Goal: Task Accomplishment & Management: Manage account settings

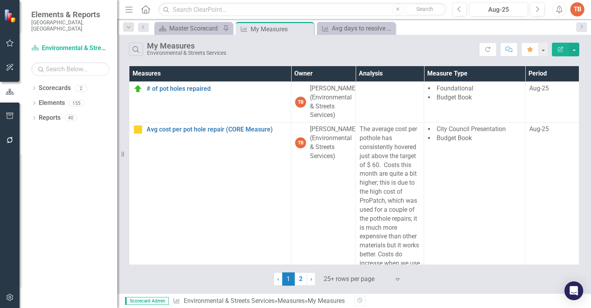
scroll to position [1334, 0]
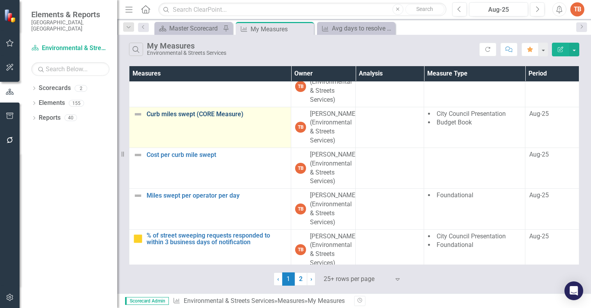
click at [185, 118] on link "Curb miles swept (CORE Measure)" at bounding box center [217, 114] width 140 height 7
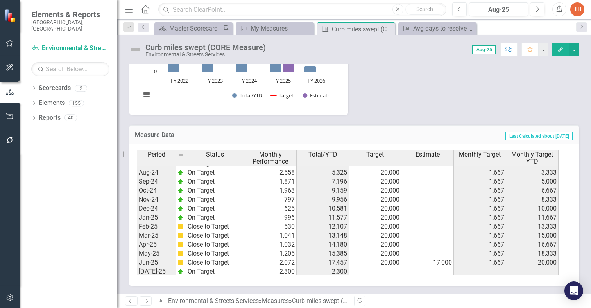
scroll to position [395, 0]
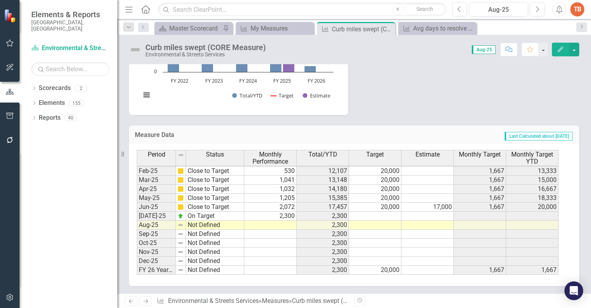
click at [379, 215] on tbody "Aug-23 Close to Target 1,297 2,702 20,000 1,667 3,333 Sep-23 Close to Target 1,…" at bounding box center [348, 139] width 422 height 270
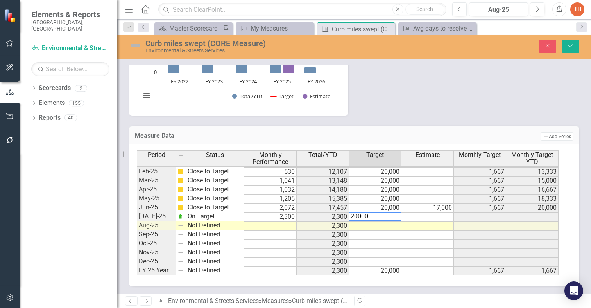
type textarea "20000"
click at [381, 227] on td at bounding box center [375, 225] width 52 height 9
type textarea "20000"
click at [381, 231] on td at bounding box center [375, 234] width 52 height 9
type textarea "20000"
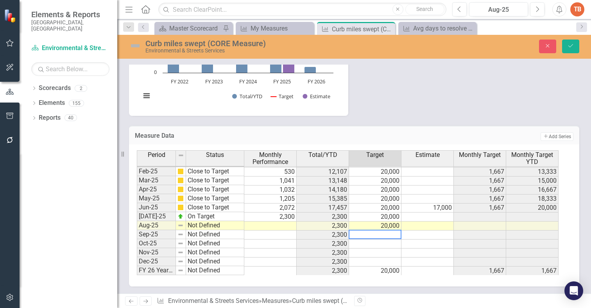
click at [380, 243] on td at bounding box center [375, 243] width 52 height 9
type textarea "20000"
click at [382, 251] on td at bounding box center [375, 252] width 52 height 9
click at [572, 45] on icon "submit" at bounding box center [570, 45] width 5 height 3
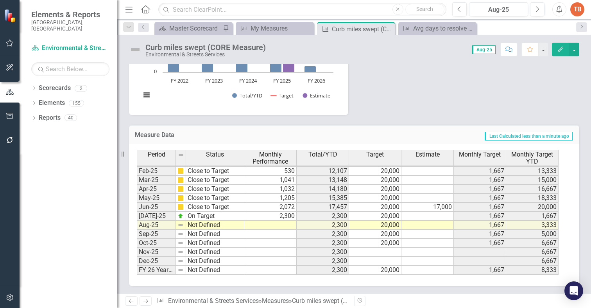
click at [274, 225] on tbody "Oct-23 Close to Target 2,039 6,162 20,000 1,667 6,667 Nov-23 Close to Target 92…" at bounding box center [348, 148] width 422 height 252
click at [279, 225] on td at bounding box center [270, 224] width 52 height 9
click at [280, 225] on td at bounding box center [270, 224] width 52 height 9
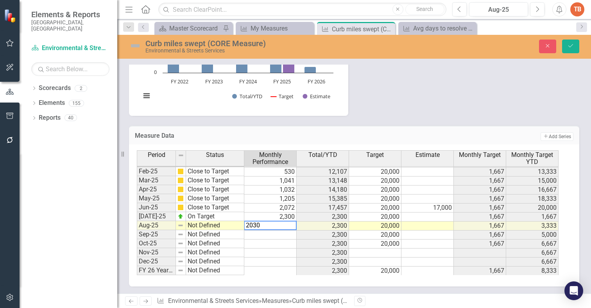
type textarea "2030"
click at [196, 225] on td "Not Defined" at bounding box center [215, 225] width 58 height 9
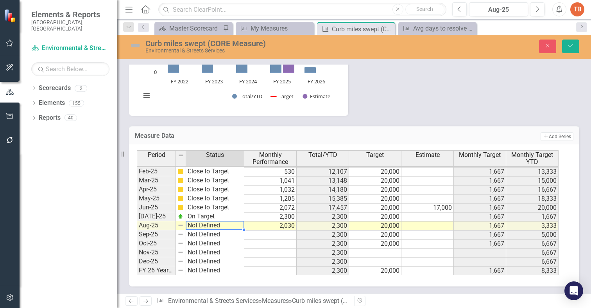
click at [196, 225] on td "Not Defined" at bounding box center [215, 225] width 58 height 9
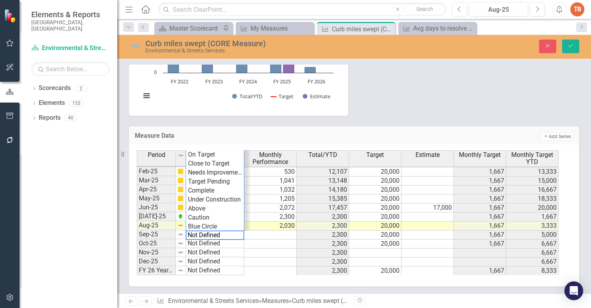
scroll to position [356, 0]
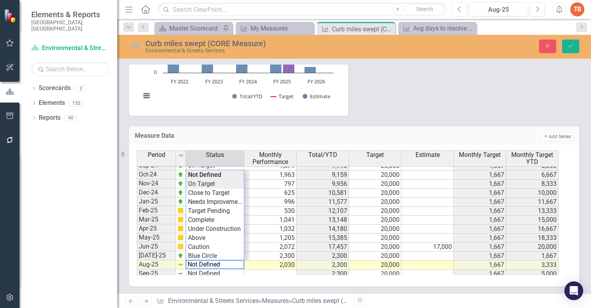
type textarea "On Target"
click at [208, 182] on div "Period Status Monthly Performance Total/YTD Target Estimate Monthly Target Mont…" at bounding box center [351, 212] width 429 height 125
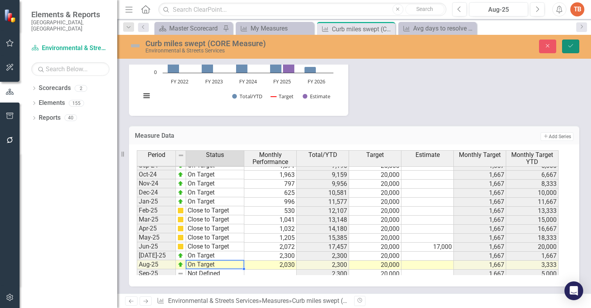
click at [569, 44] on icon "Save" at bounding box center [570, 45] width 7 height 5
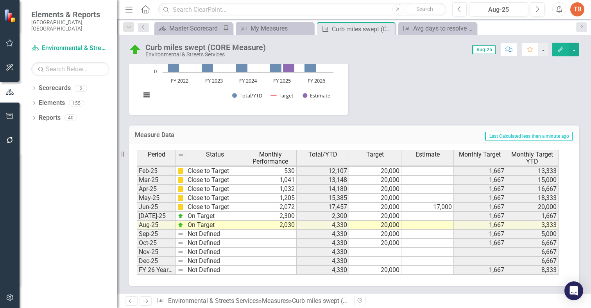
scroll to position [395, 0]
click at [142, 301] on icon "Next" at bounding box center [145, 300] width 7 height 5
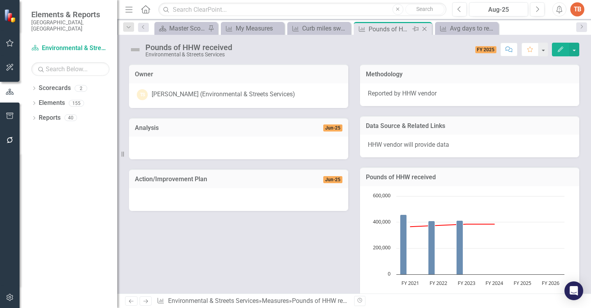
click at [424, 29] on icon at bounding box center [424, 29] width 4 height 4
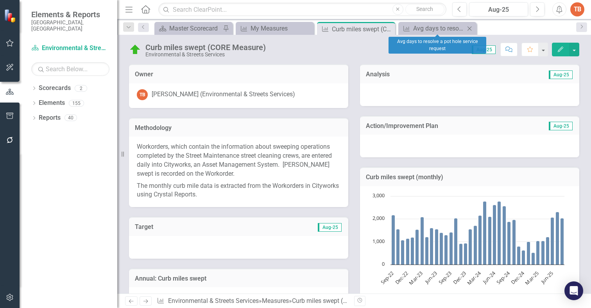
click at [472, 27] on icon "Close" at bounding box center [469, 28] width 8 height 6
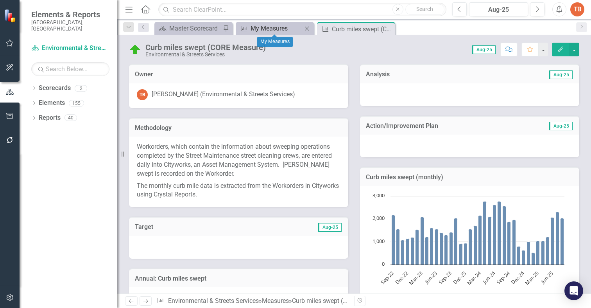
click at [247, 26] on icon "Measure" at bounding box center [244, 28] width 8 height 6
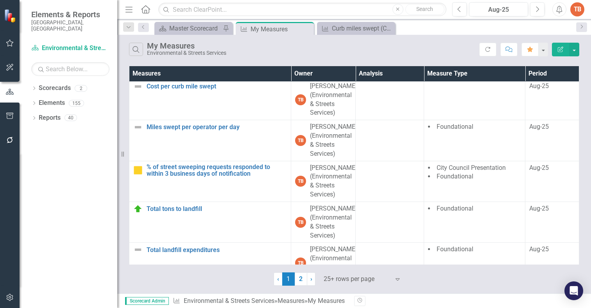
scroll to position [1407, 0]
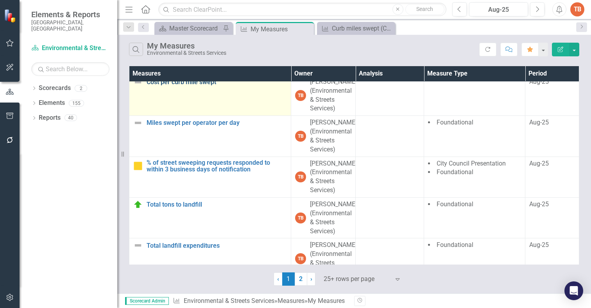
click at [167, 86] on link "Cost per curb mile swept" at bounding box center [217, 82] width 140 height 7
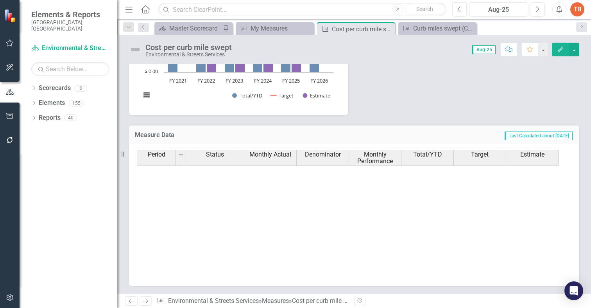
scroll to position [395, 0]
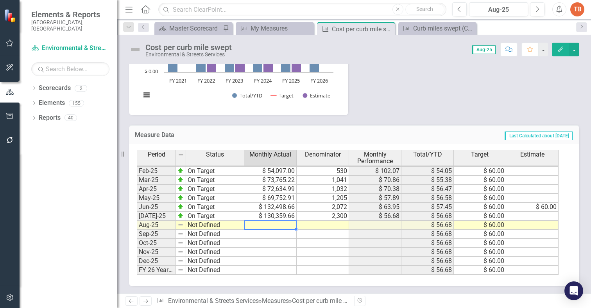
click at [270, 225] on tbody "Jan-24 On Target $ 96,986.96 1,558 $ 62.25 $ 59.14 $ 60.00 Feb-24 On Target $ 9…" at bounding box center [348, 161] width 422 height 225
click at [270, 223] on td at bounding box center [270, 224] width 52 height 9
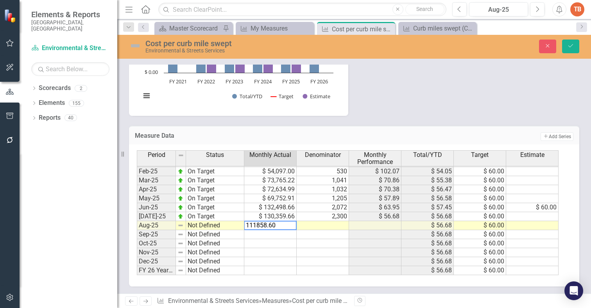
type textarea "111858.60"
click at [306, 225] on td at bounding box center [323, 225] width 52 height 9
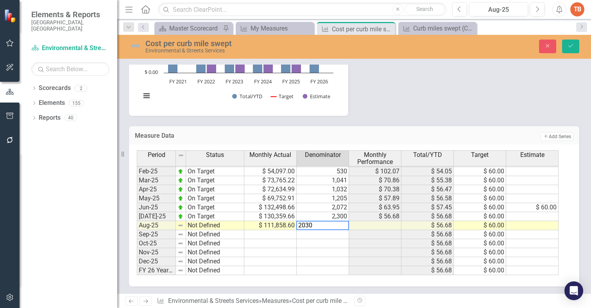
type textarea "2030"
click at [197, 225] on td "Not Defined" at bounding box center [215, 225] width 58 height 9
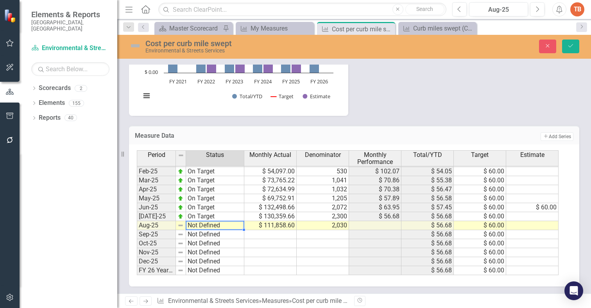
click at [197, 225] on td "Not Defined" at bounding box center [215, 225] width 58 height 9
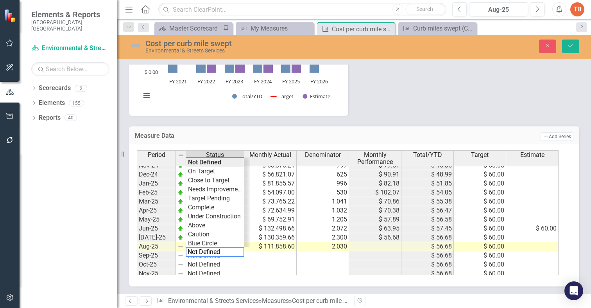
scroll to position [356, 0]
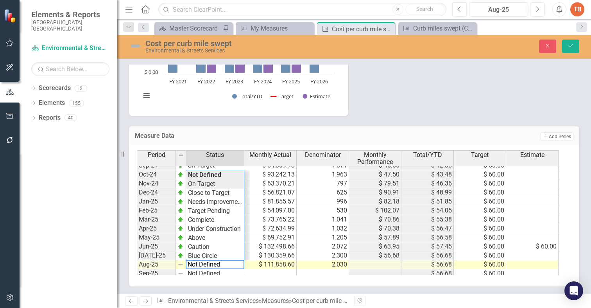
type textarea "On Target"
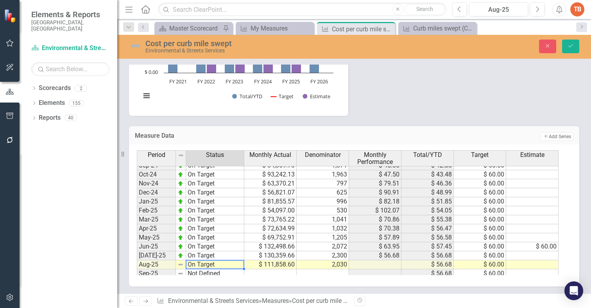
click at [206, 187] on div "Period Status Monthly Actual Denominator Monthly Performance Total/YTD Target E…" at bounding box center [351, 212] width 429 height 125
click at [569, 45] on icon "Save" at bounding box center [570, 45] width 7 height 5
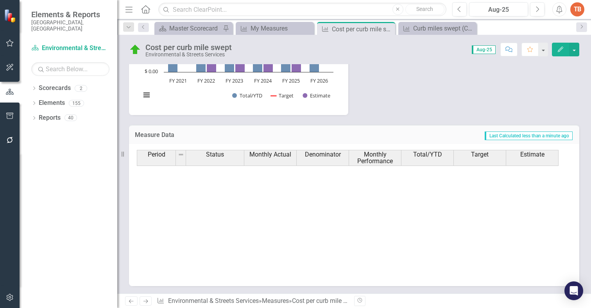
scroll to position [395, 0]
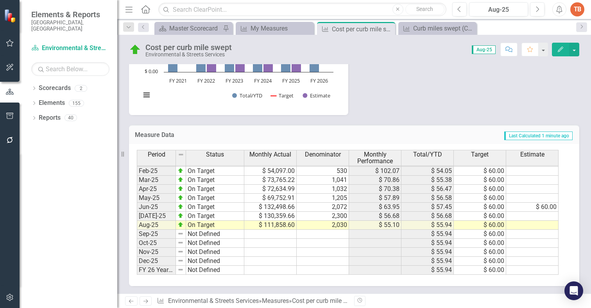
click at [144, 298] on icon "Next" at bounding box center [145, 300] width 7 height 5
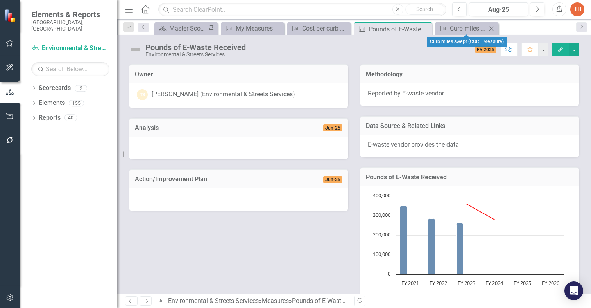
click at [492, 29] on icon "Close" at bounding box center [491, 28] width 8 height 6
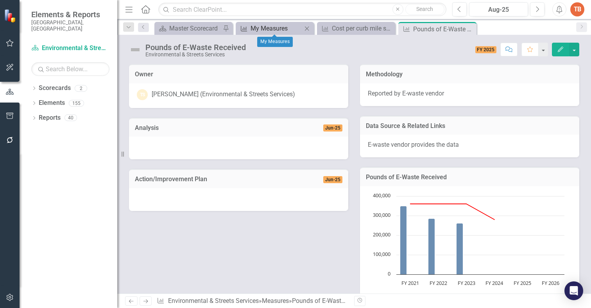
click at [271, 28] on div "My Measures" at bounding box center [276, 28] width 52 height 10
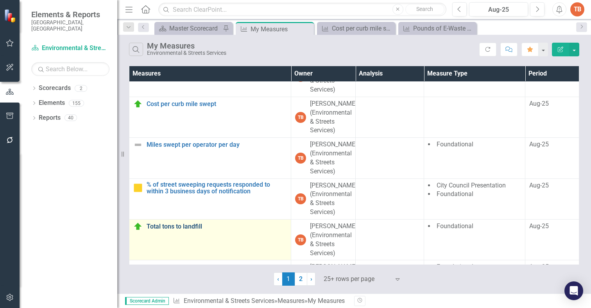
scroll to position [1368, 0]
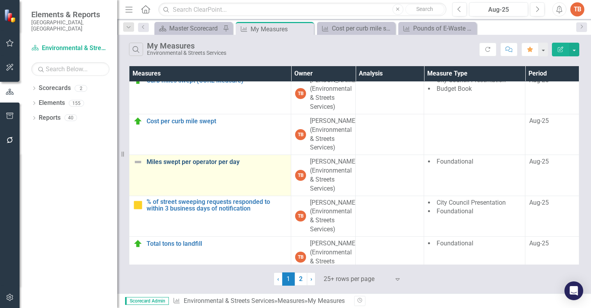
click at [171, 165] on link "Miles swept per operator per day" at bounding box center [217, 161] width 140 height 7
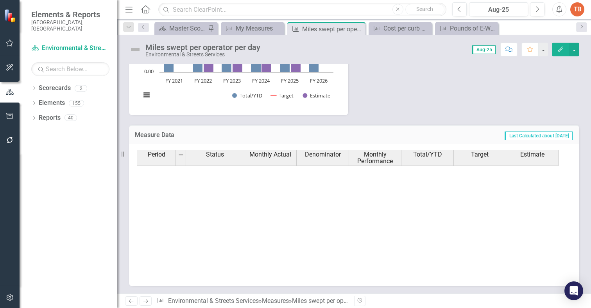
scroll to position [395, 0]
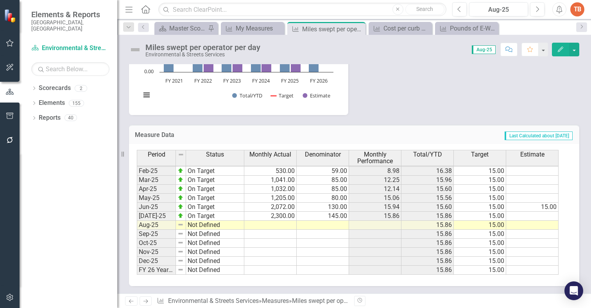
click at [266, 223] on td at bounding box center [270, 224] width 52 height 9
click at [331, 223] on td at bounding box center [323, 224] width 52 height 9
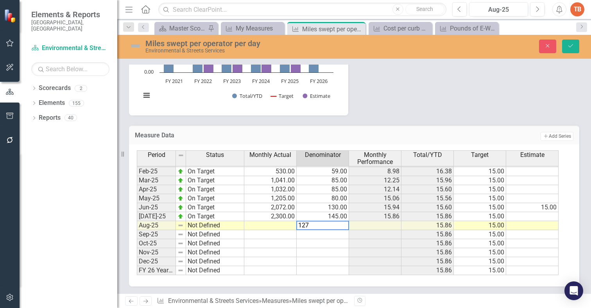
type textarea "127"
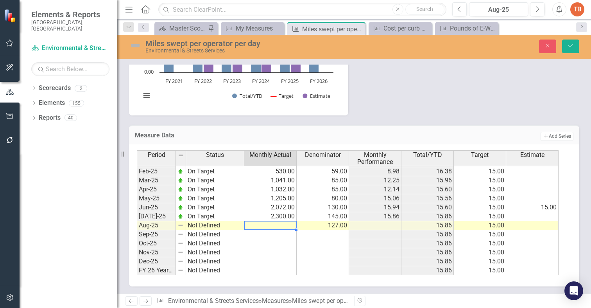
click at [276, 225] on td at bounding box center [270, 225] width 52 height 9
type textarea "2030"
click at [193, 226] on td "Not Defined" at bounding box center [215, 225] width 58 height 9
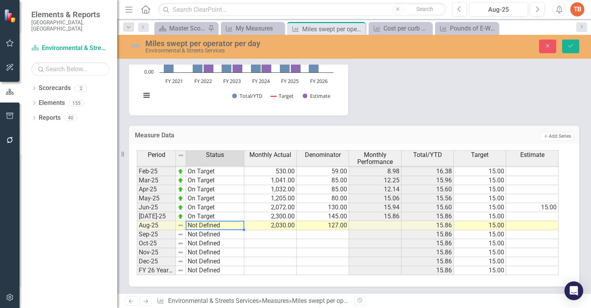
click at [193, 226] on td "Not Defined" at bounding box center [215, 225] width 58 height 9
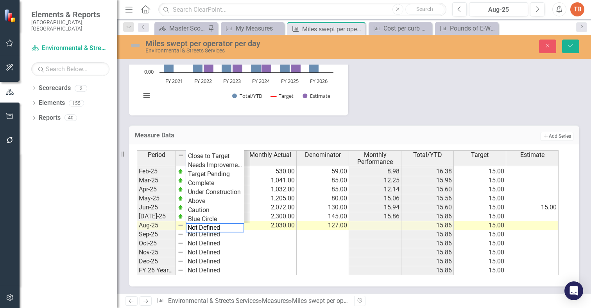
scroll to position [356, 0]
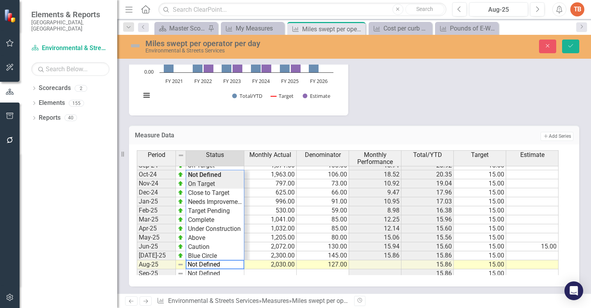
type textarea "On Target"
click at [203, 182] on div "Period Status Monthly Actual Denominator Monthly Performance Total/YTD Target E…" at bounding box center [351, 212] width 429 height 125
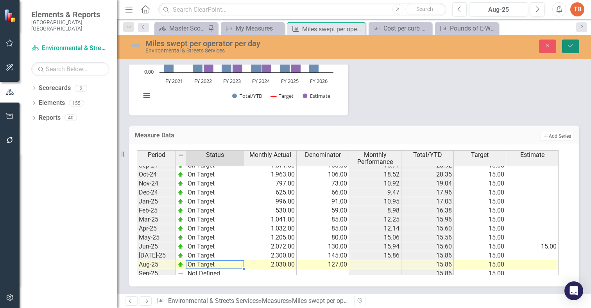
click at [569, 44] on icon "Save" at bounding box center [570, 45] width 7 height 5
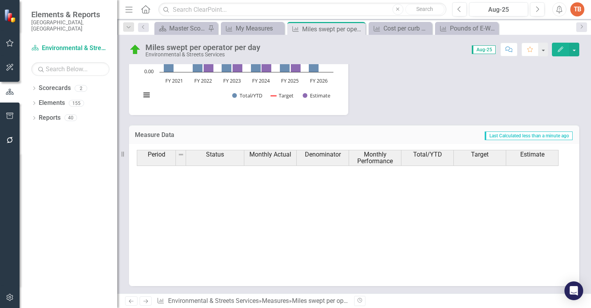
scroll to position [395, 0]
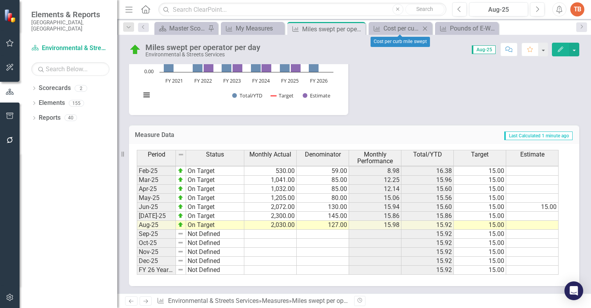
click at [424, 27] on icon "Close" at bounding box center [425, 28] width 8 height 6
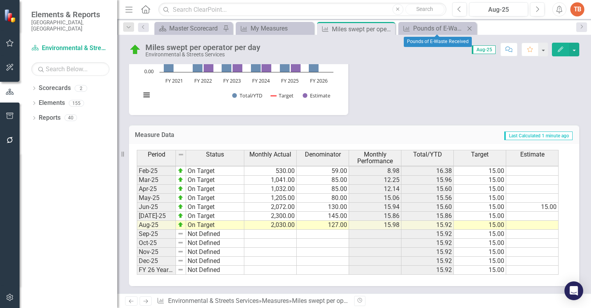
click at [469, 27] on icon "Close" at bounding box center [469, 28] width 8 height 6
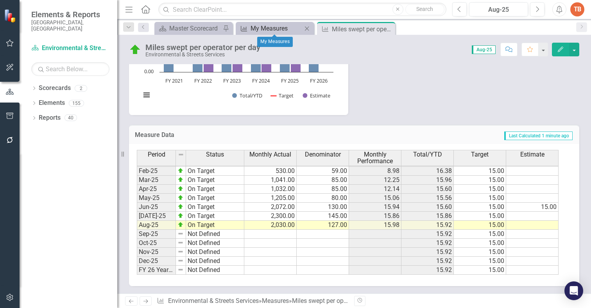
click at [273, 27] on div "My Measures" at bounding box center [276, 28] width 52 height 10
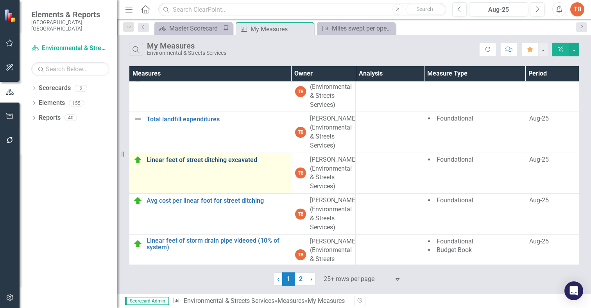
scroll to position [1524, 0]
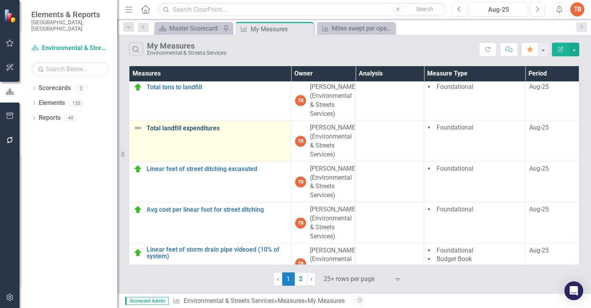
click at [203, 132] on link "Total landfill expenditures" at bounding box center [217, 128] width 140 height 7
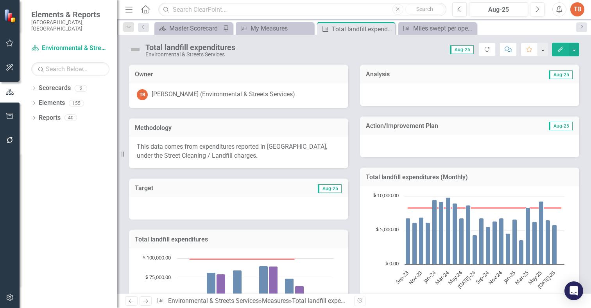
click at [544, 50] on button "button" at bounding box center [543, 50] width 10 height 14
click at [406, 47] on div "Score: N/A Aug-25 Completed Refresh Comment Favorite Edit" at bounding box center [409, 49] width 340 height 13
click at [377, 98] on div at bounding box center [469, 94] width 219 height 23
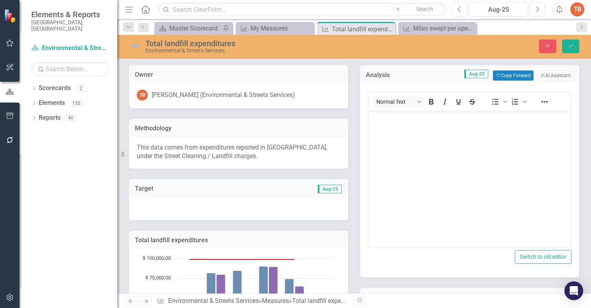
click at [383, 128] on body "Rich Text Area. Press ALT-0 for help." at bounding box center [470, 169] width 202 height 117
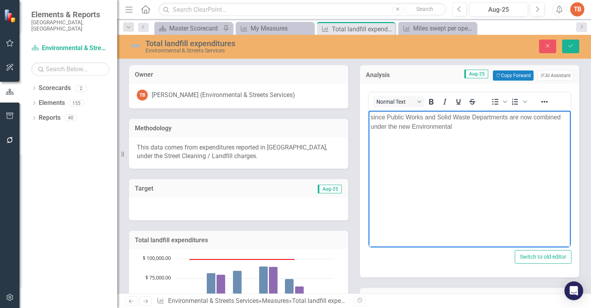
click at [458, 126] on p "since Public Works and Solid Waste Departments are now combined under the new E…" at bounding box center [469, 122] width 198 height 19
click at [373, 114] on p "since Public Works and Solid Waste Departments are now combined under the new E…" at bounding box center [469, 122] width 198 height 19
click at [543, 125] on p "Since Public Works and Solid Waste Departments are now combined under the new E…" at bounding box center [469, 122] width 198 height 19
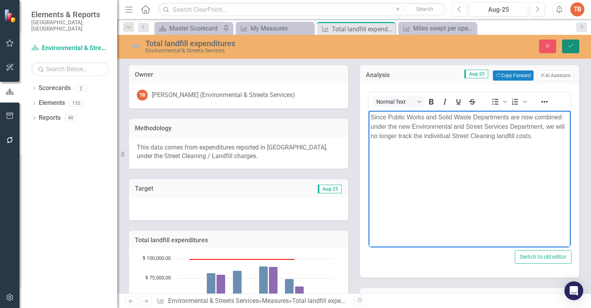
click at [568, 45] on icon "Save" at bounding box center [570, 45] width 7 height 5
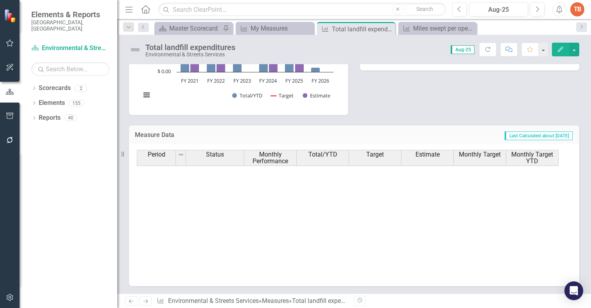
scroll to position [395, 0]
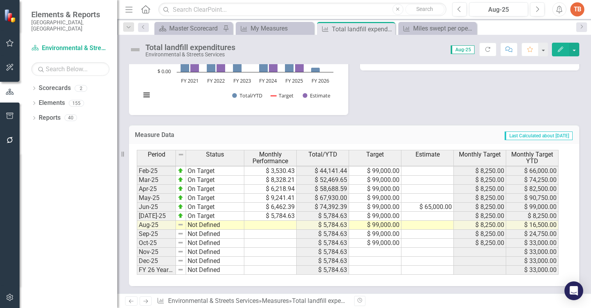
click at [200, 224] on tbody "Oct-23 On Target Nov-23 On Target Dec-23 On Target Jan-24 On Target Feb-24 On T…" at bounding box center [190, 148] width 107 height 252
click at [201, 224] on td "Not Defined" at bounding box center [215, 224] width 58 height 9
click at [216, 226] on td "Not Defined" at bounding box center [215, 224] width 58 height 9
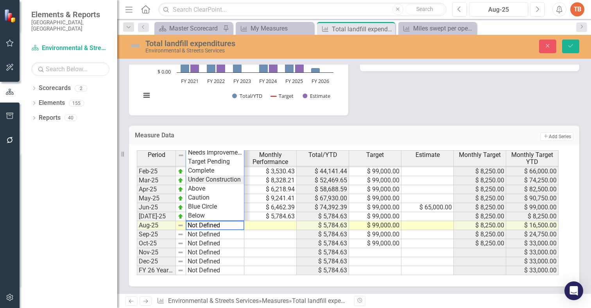
scroll to position [0, 0]
click at [210, 216] on div "Period Status Monthly Performance Total/YTD Target Estimate Monthly Target Mont…" at bounding box center [351, 212] width 429 height 125
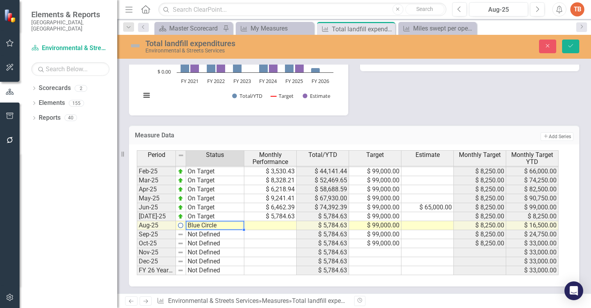
click at [205, 225] on td "Blue Circle" at bounding box center [215, 225] width 58 height 9
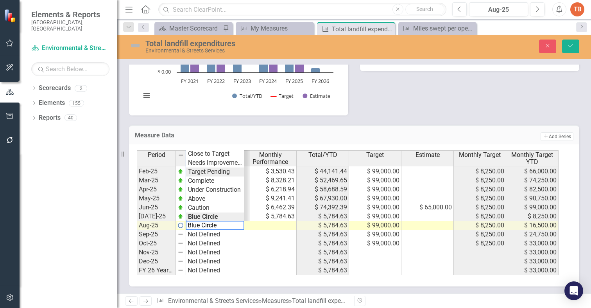
type textarea "Target Pending"
click at [220, 172] on div "Period Status Monthly Performance Total/YTD Target Estimate Monthly Target Mont…" at bounding box center [351, 212] width 429 height 125
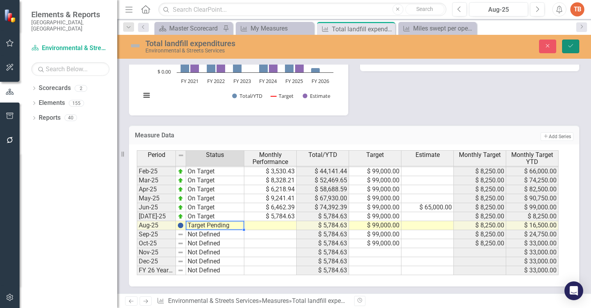
click at [571, 46] on icon "Save" at bounding box center [570, 45] width 7 height 5
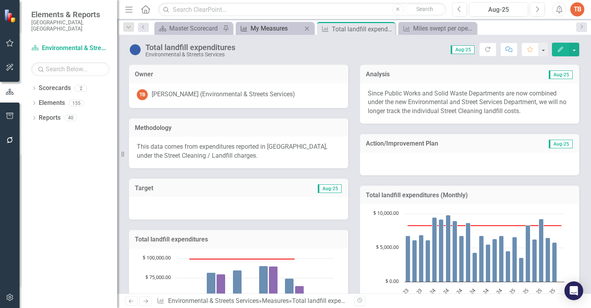
click at [267, 27] on div "My Measures" at bounding box center [276, 28] width 52 height 10
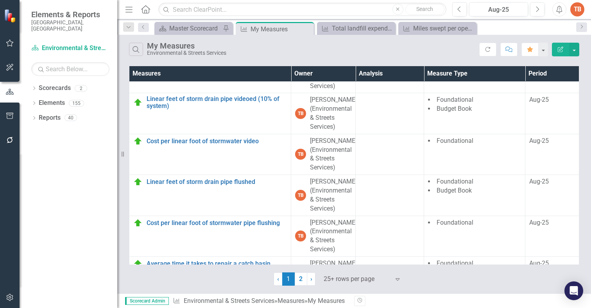
scroll to position [1796, 0]
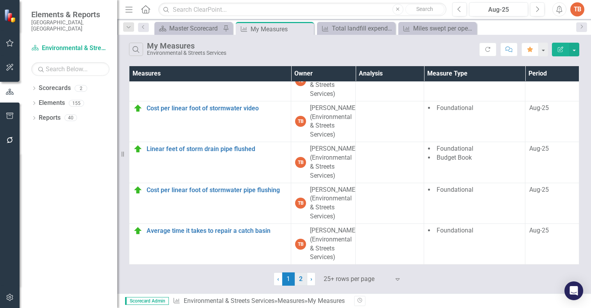
click at [300, 277] on link "2" at bounding box center [301, 278] width 13 height 13
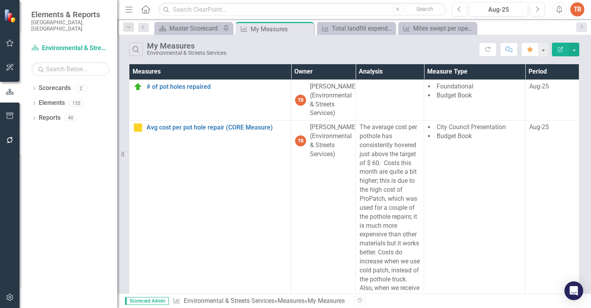
scroll to position [0, 0]
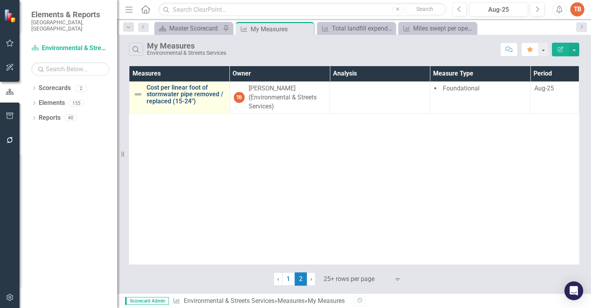
click at [175, 87] on link "Cost per linear foot of stormwater pipe removed / replaced (15-24")" at bounding box center [186, 94] width 79 height 21
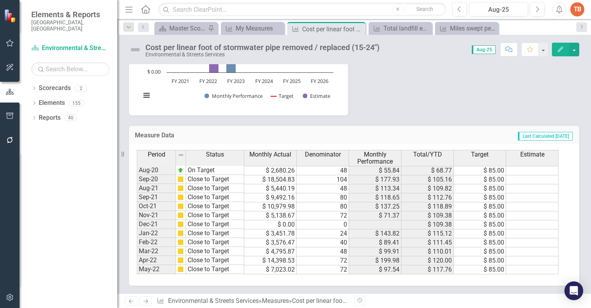
scroll to position [395, 0]
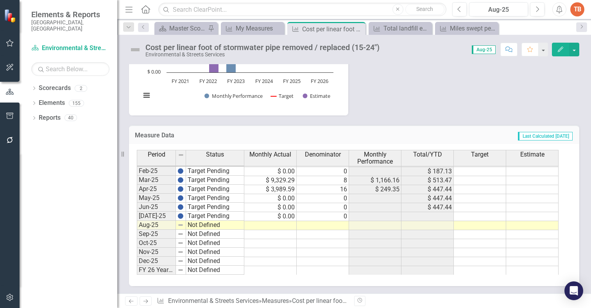
click at [278, 225] on td at bounding box center [270, 225] width 52 height 9
click at [281, 224] on td at bounding box center [270, 225] width 52 height 9
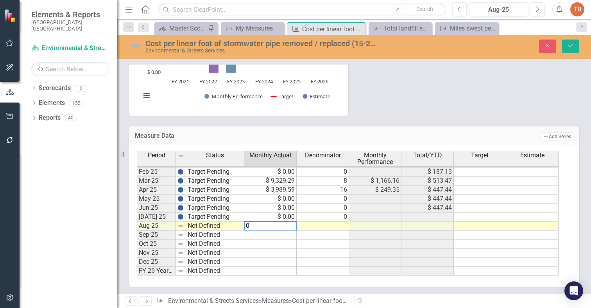
type textarea "0"
click at [338, 226] on td at bounding box center [323, 225] width 52 height 9
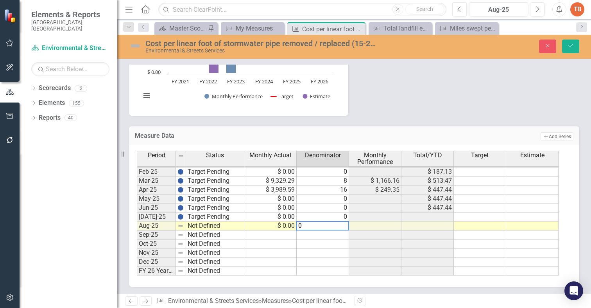
type textarea "0"
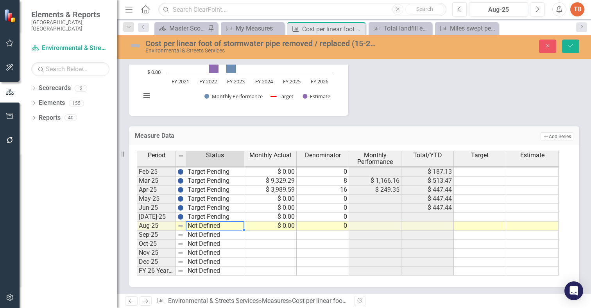
click at [220, 226] on td "Not Defined" at bounding box center [215, 225] width 58 height 9
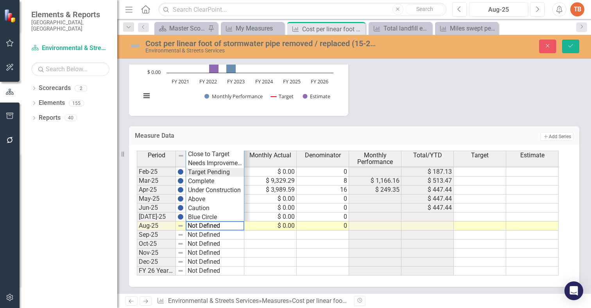
type textarea "Target Pending"
click at [217, 172] on div "Period Status Monthly Actual Denominator Monthly Performance Total/YTD Target E…" at bounding box center [351, 212] width 429 height 125
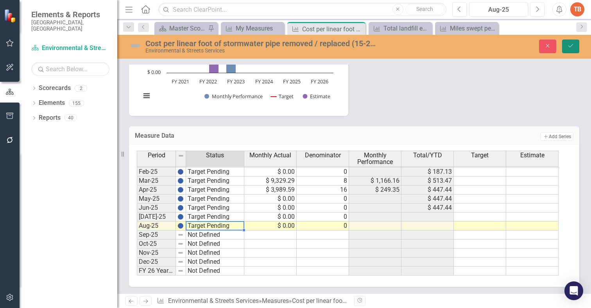
click at [572, 46] on icon "Save" at bounding box center [570, 45] width 7 height 5
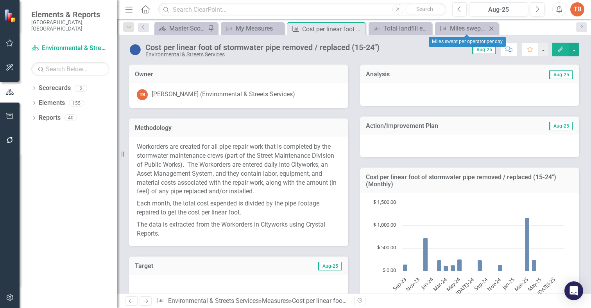
click at [491, 27] on icon "Close" at bounding box center [491, 28] width 8 height 6
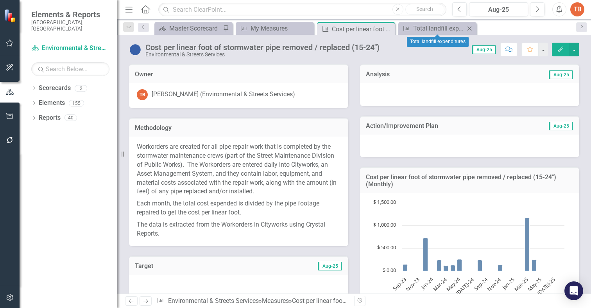
click at [471, 29] on icon "Close" at bounding box center [469, 28] width 8 height 6
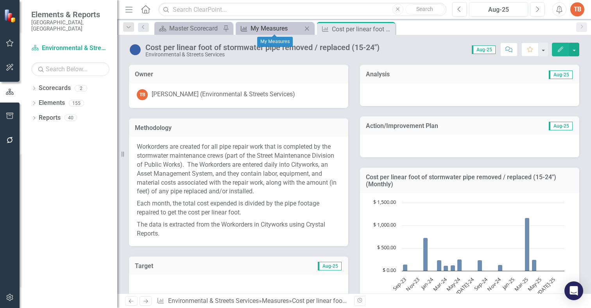
click at [276, 27] on div "My Measures" at bounding box center [276, 28] width 52 height 10
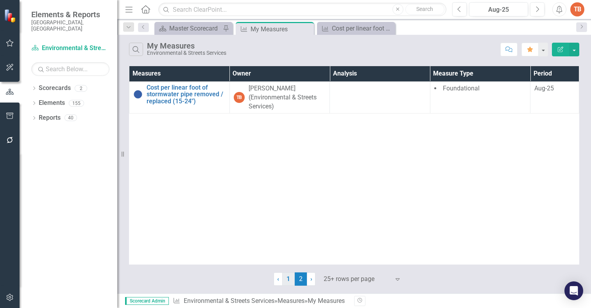
click at [288, 277] on link "1" at bounding box center [288, 278] width 13 height 13
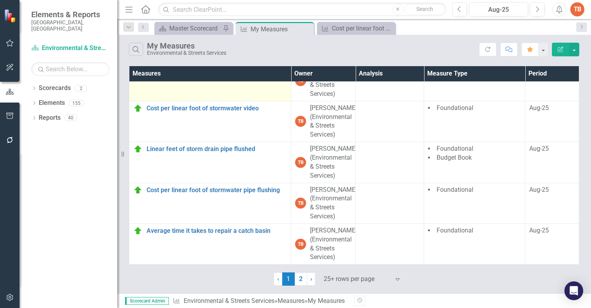
scroll to position [1796, 0]
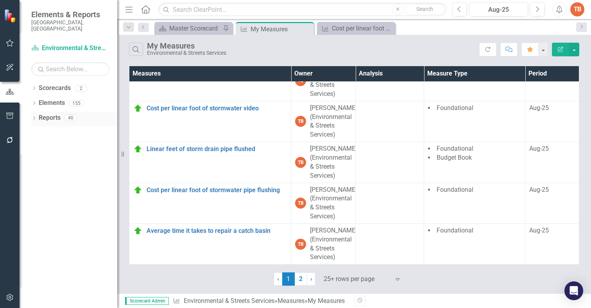
click at [34, 116] on icon "Dropdown" at bounding box center [33, 118] width 5 height 4
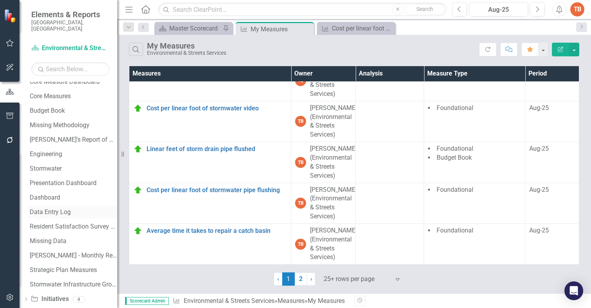
scroll to position [171, 0]
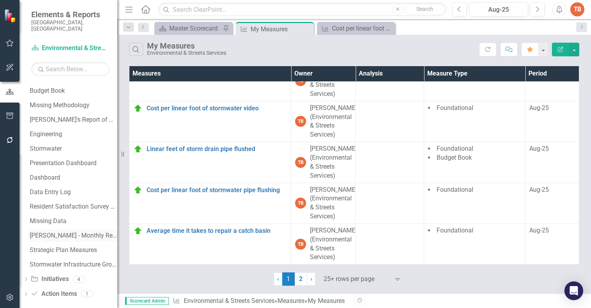
click at [70, 232] on div "[PERSON_NAME] - Monthly Report" at bounding box center [74, 235] width 88 height 7
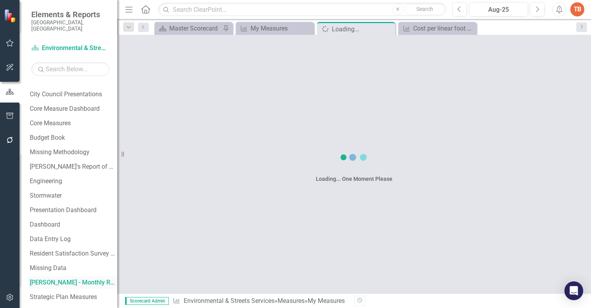
scroll to position [98, 0]
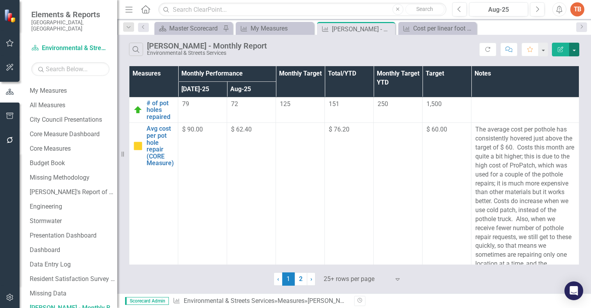
click at [576, 47] on button "button" at bounding box center [574, 50] width 10 height 14
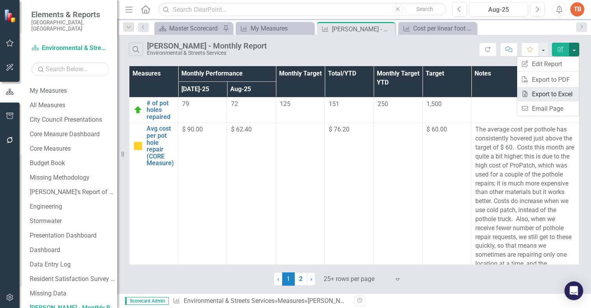
click at [547, 92] on link "Excel Export to Excel" at bounding box center [548, 94] width 62 height 14
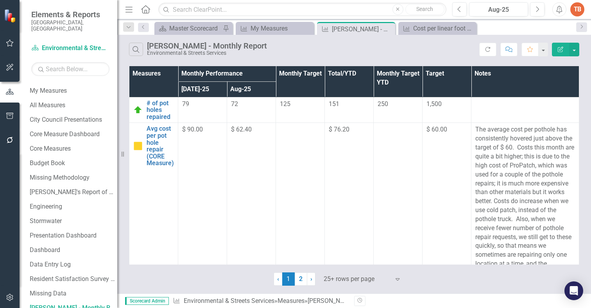
click at [578, 8] on div "TB" at bounding box center [577, 9] width 14 height 14
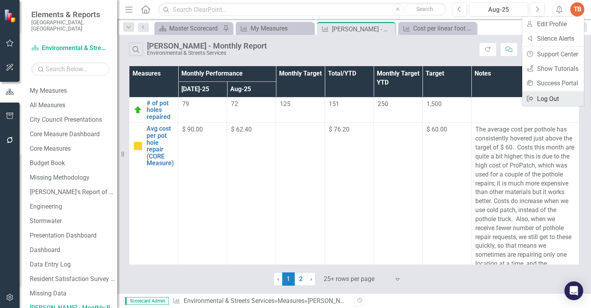
click at [540, 98] on link "Logout Log Out" at bounding box center [553, 98] width 62 height 14
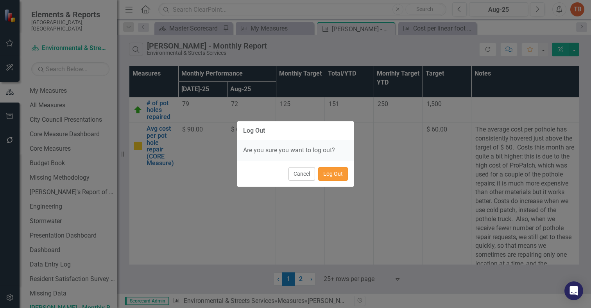
click at [331, 175] on button "Log Out" at bounding box center [333, 174] width 30 height 14
